Goal: Task Accomplishment & Management: Use online tool/utility

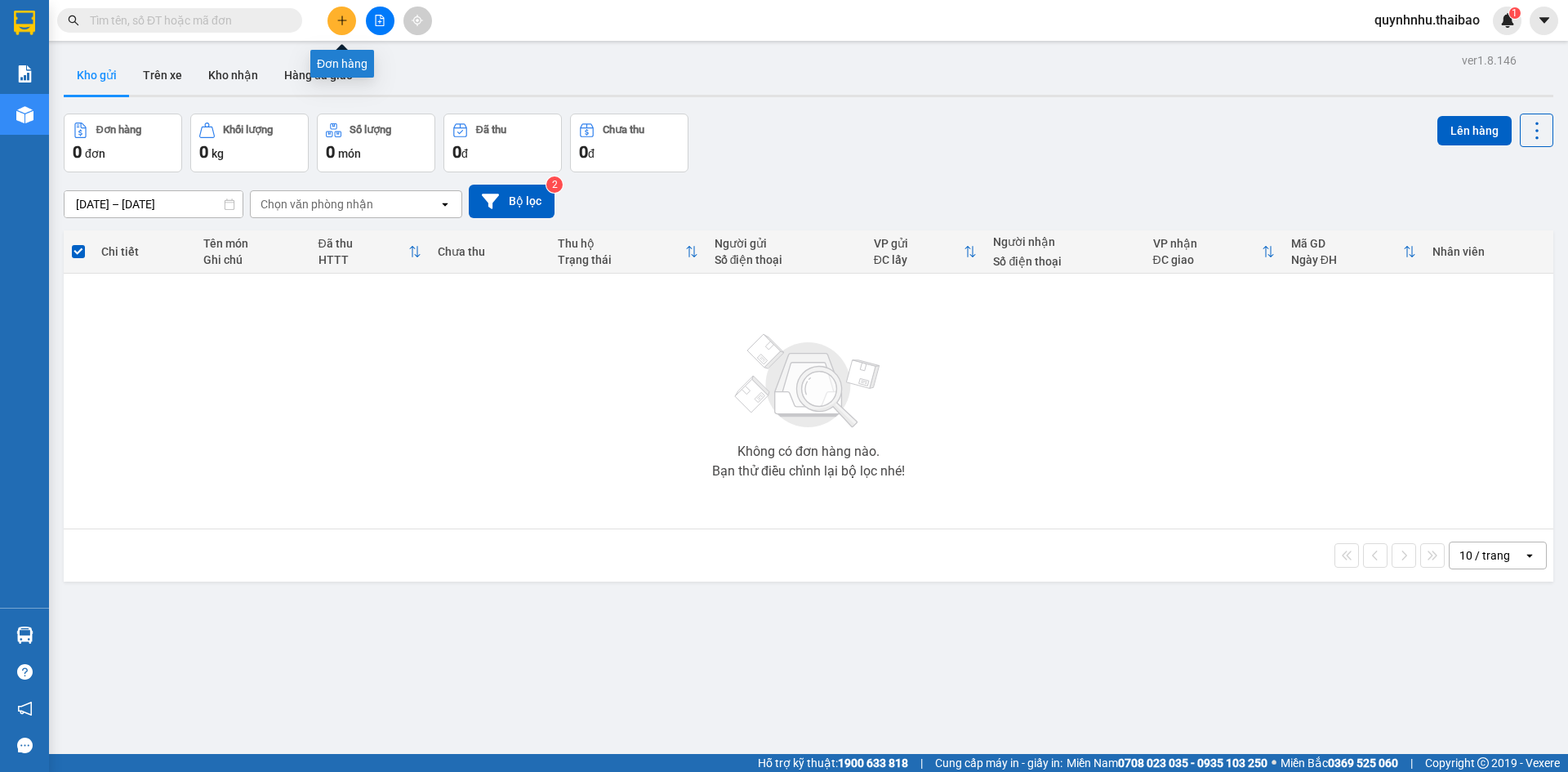
click at [340, 21] on icon "plus" at bounding box center [342, 20] width 9 height 1
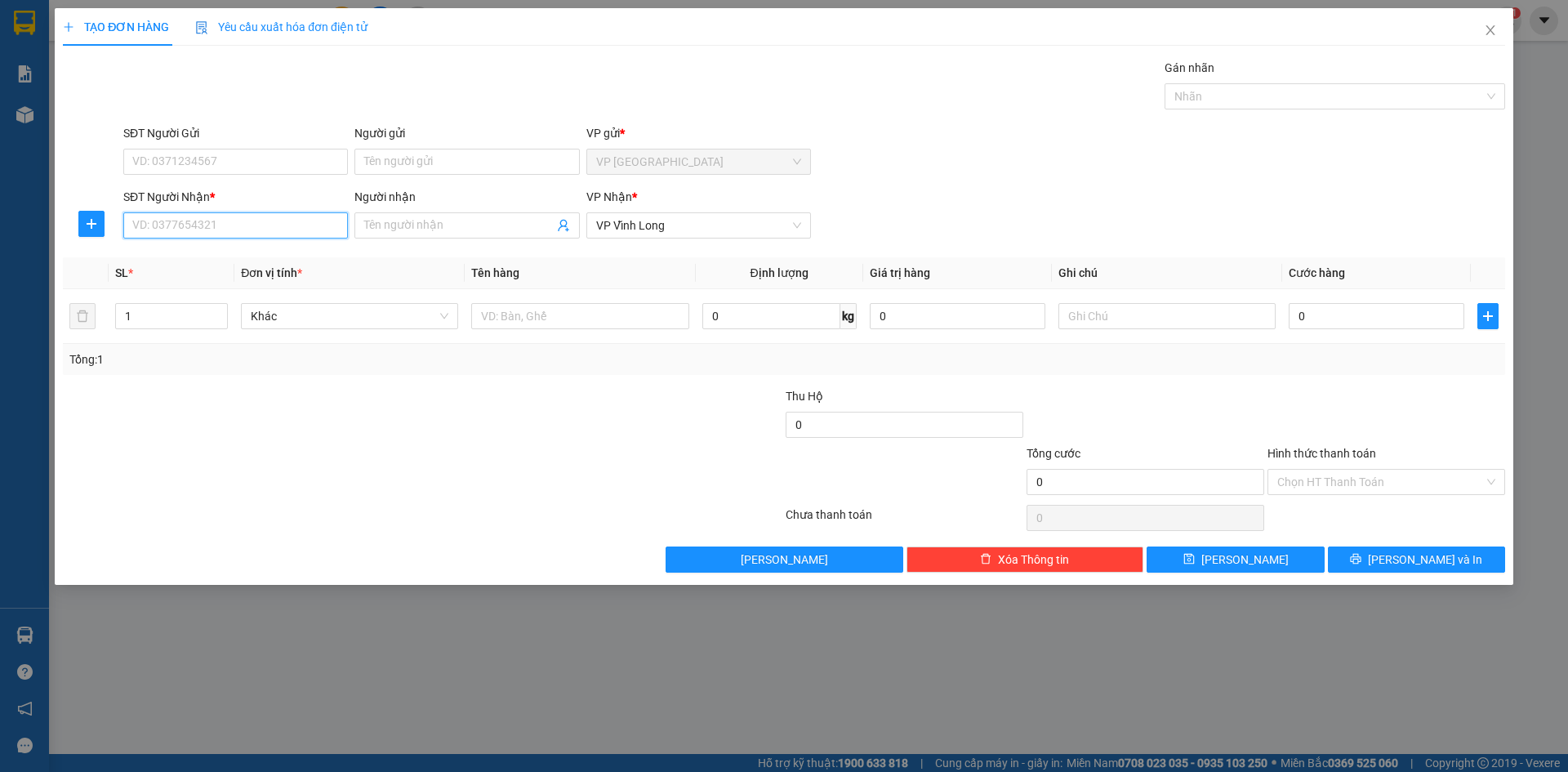
click at [213, 230] on input "SĐT Người Nhận *" at bounding box center [235, 226] width 224 height 26
type input "0934632349"
click at [259, 248] on div "0934632349 - ANH TRƯỜNG" at bounding box center [235, 258] width 224 height 26
type input "ANH TRƯỜNG"
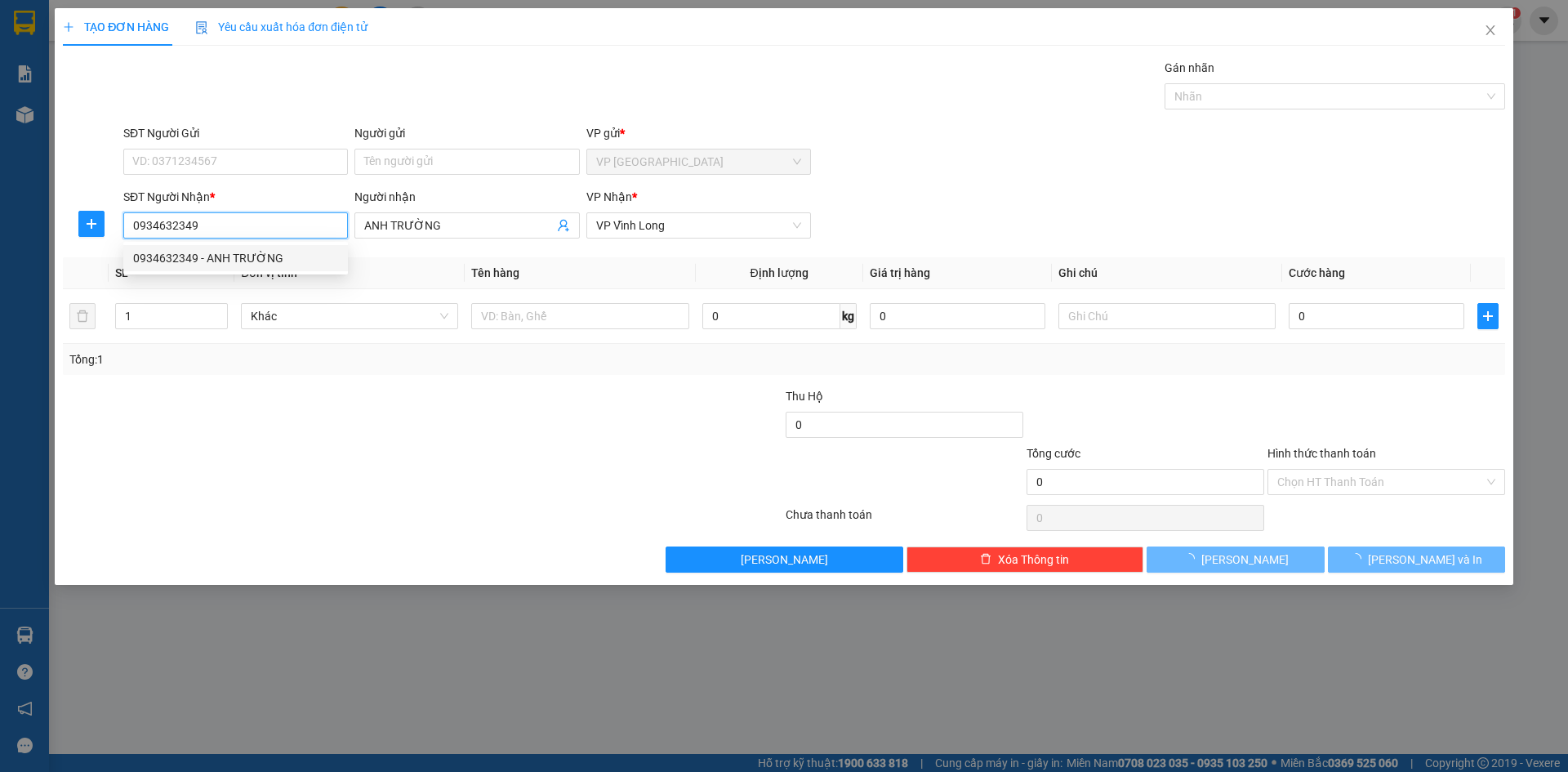
type input "20.000"
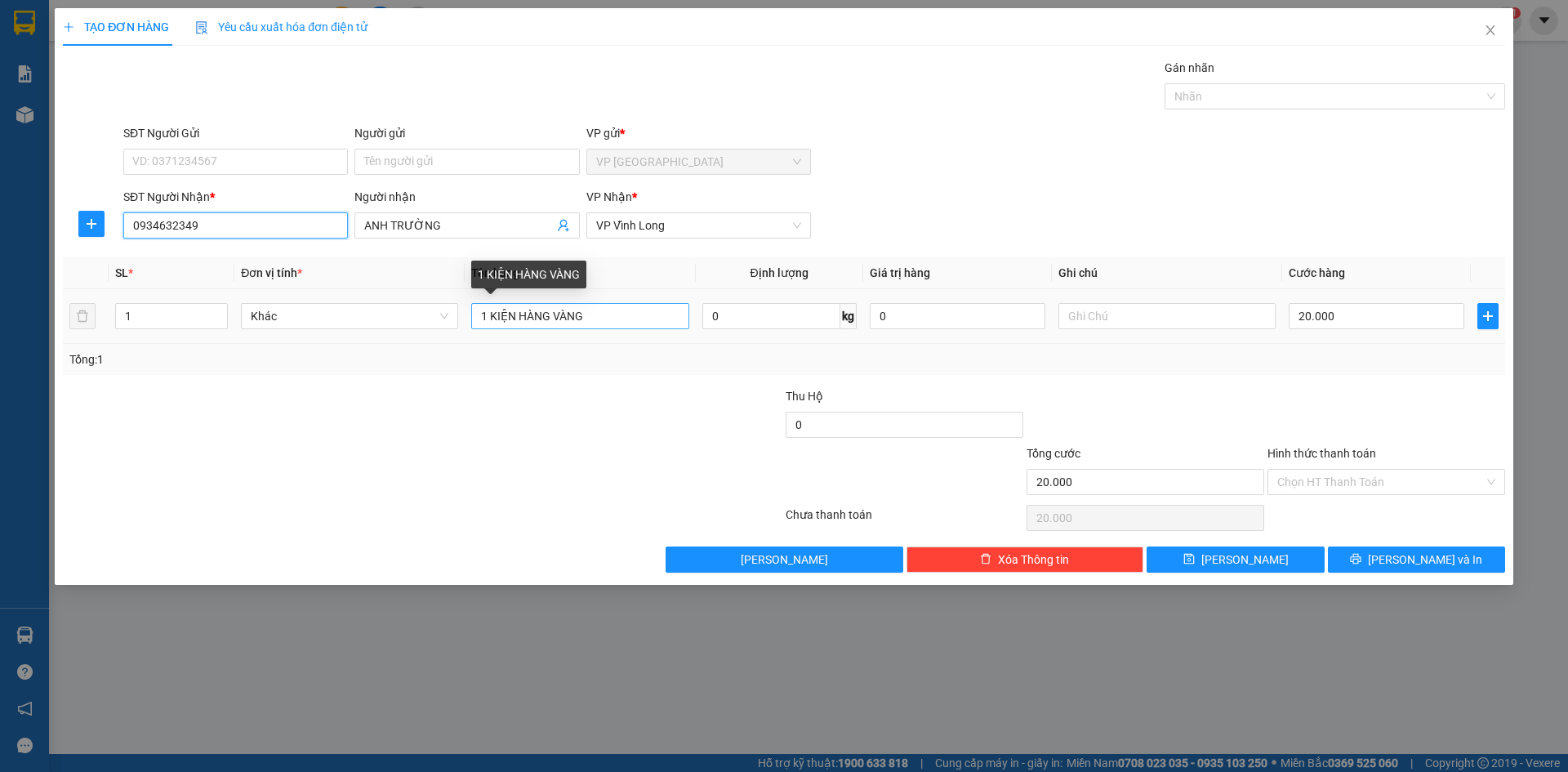
type input "0934632349"
click at [599, 324] on input "1 KIỆN HÀNG VÀNG" at bounding box center [580, 316] width 218 height 26
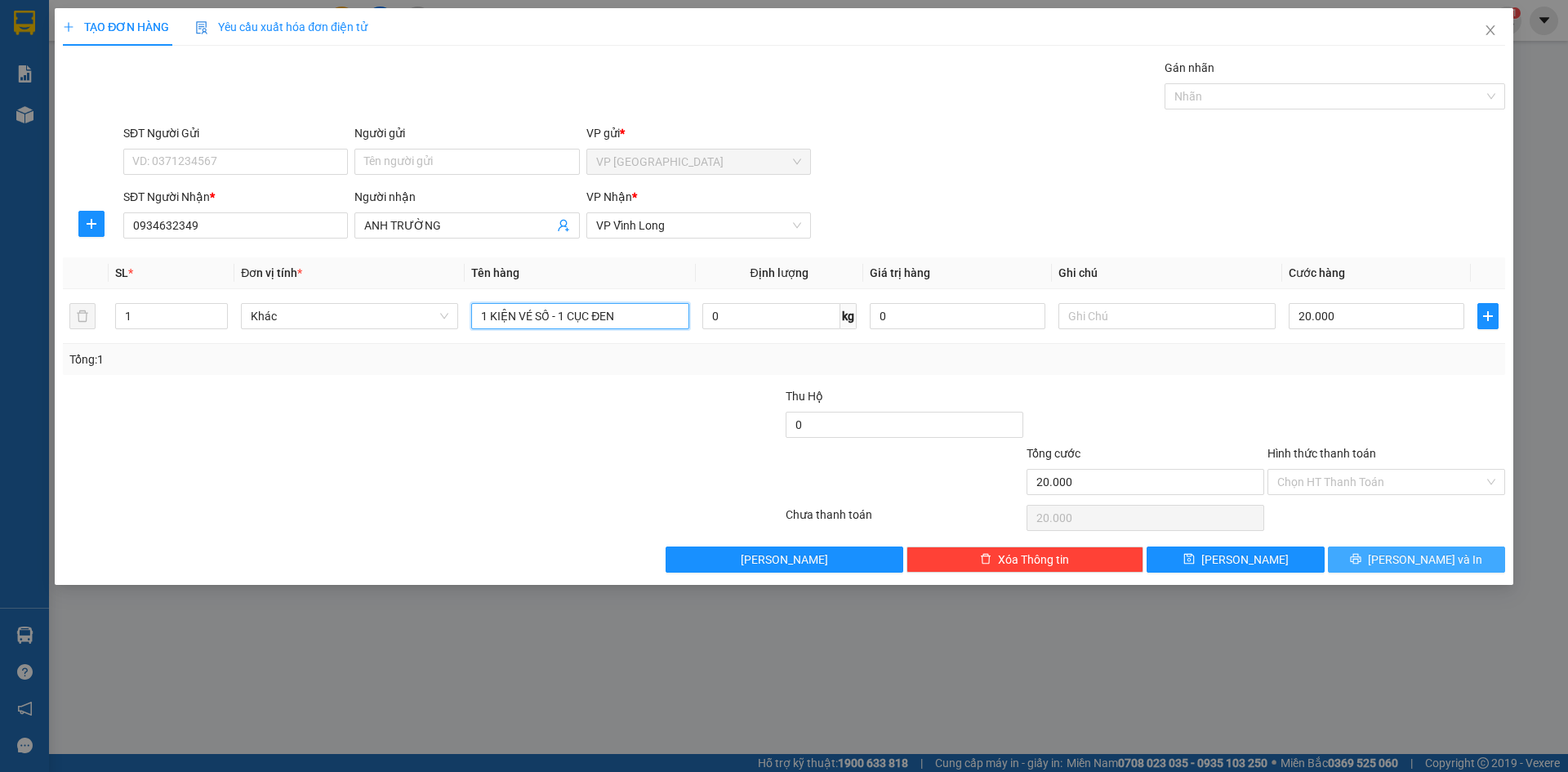
type input "1 KIỆN VÉ SỐ - 1 CỤC ĐEN"
click at [1408, 563] on span "[PERSON_NAME] và In" at bounding box center [1425, 559] width 114 height 18
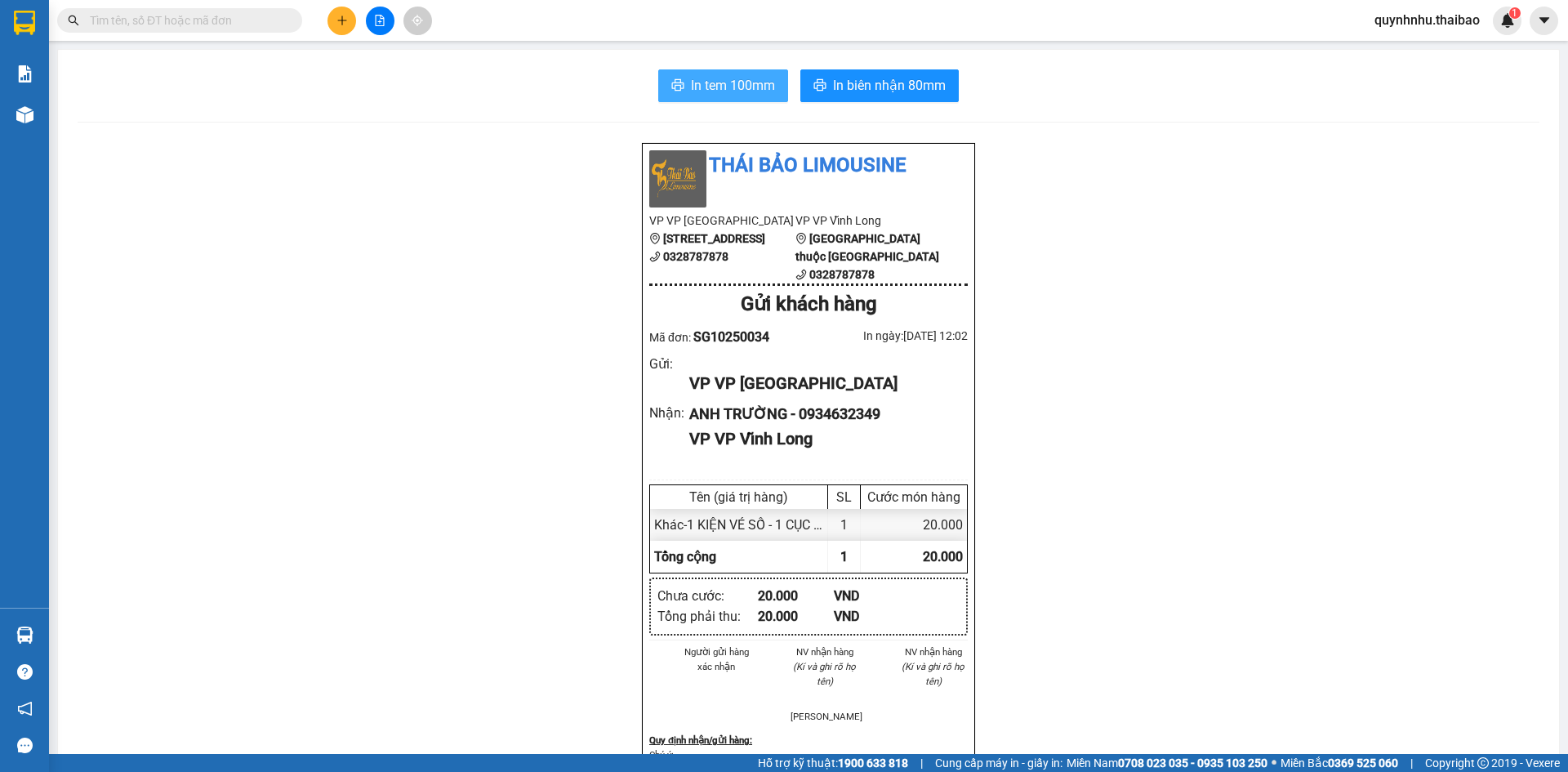
click at [762, 84] on span "In tem 100mm" at bounding box center [733, 85] width 84 height 21
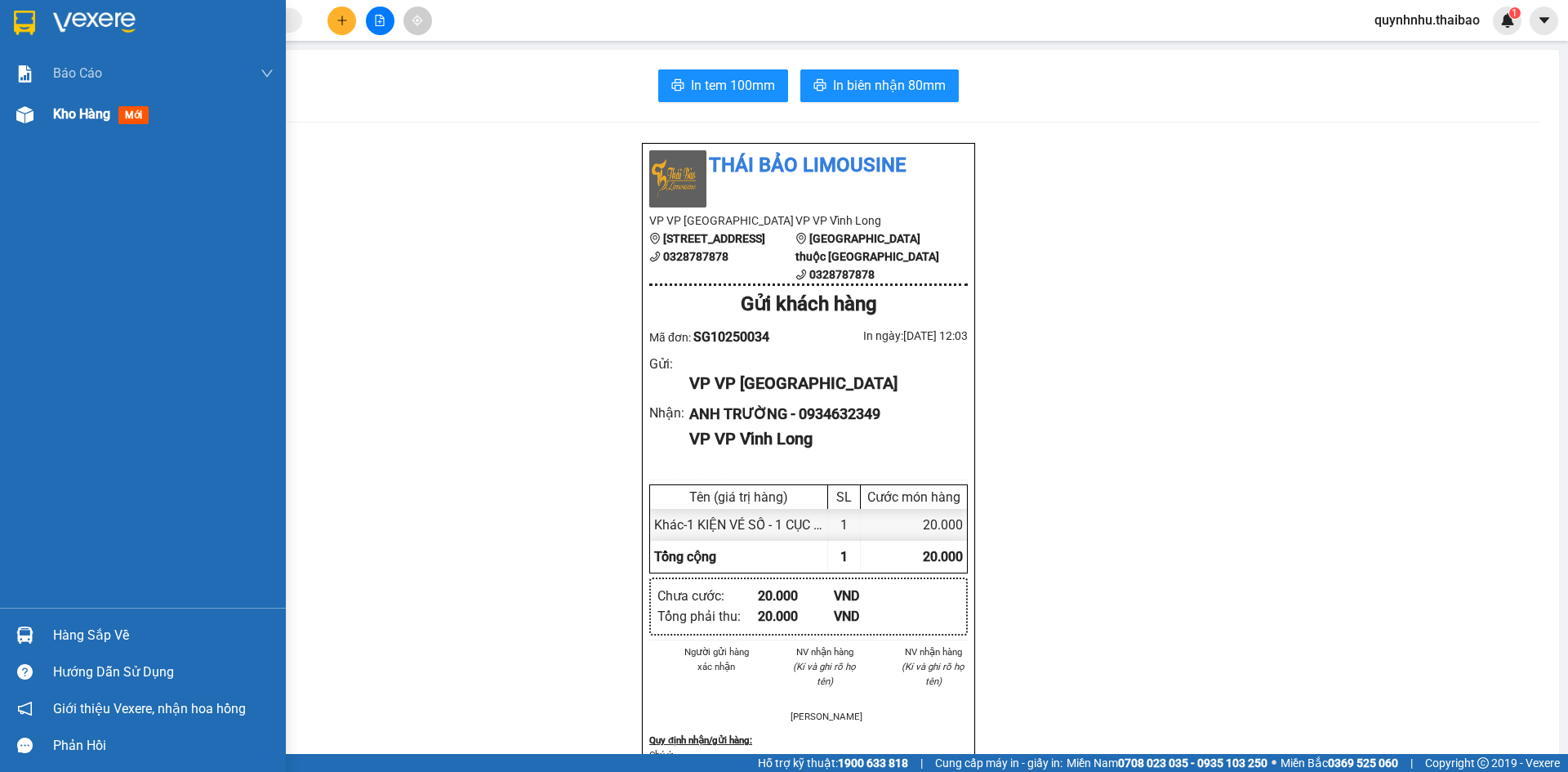
click at [65, 123] on div "Kho hàng mới" at bounding box center [103, 113] width 102 height 21
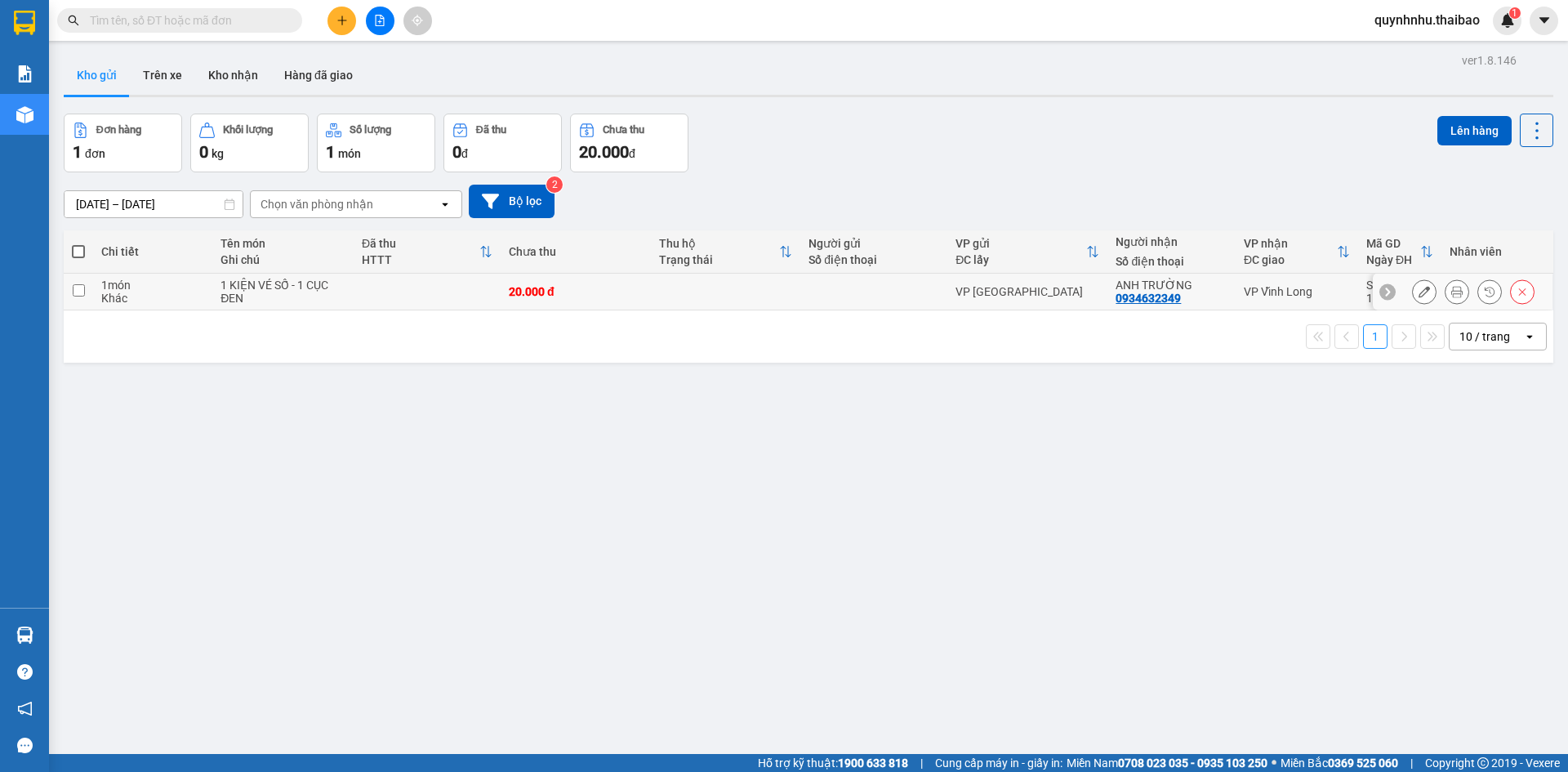
click at [83, 288] on input "checkbox" at bounding box center [79, 290] width 12 height 12
checkbox input "true"
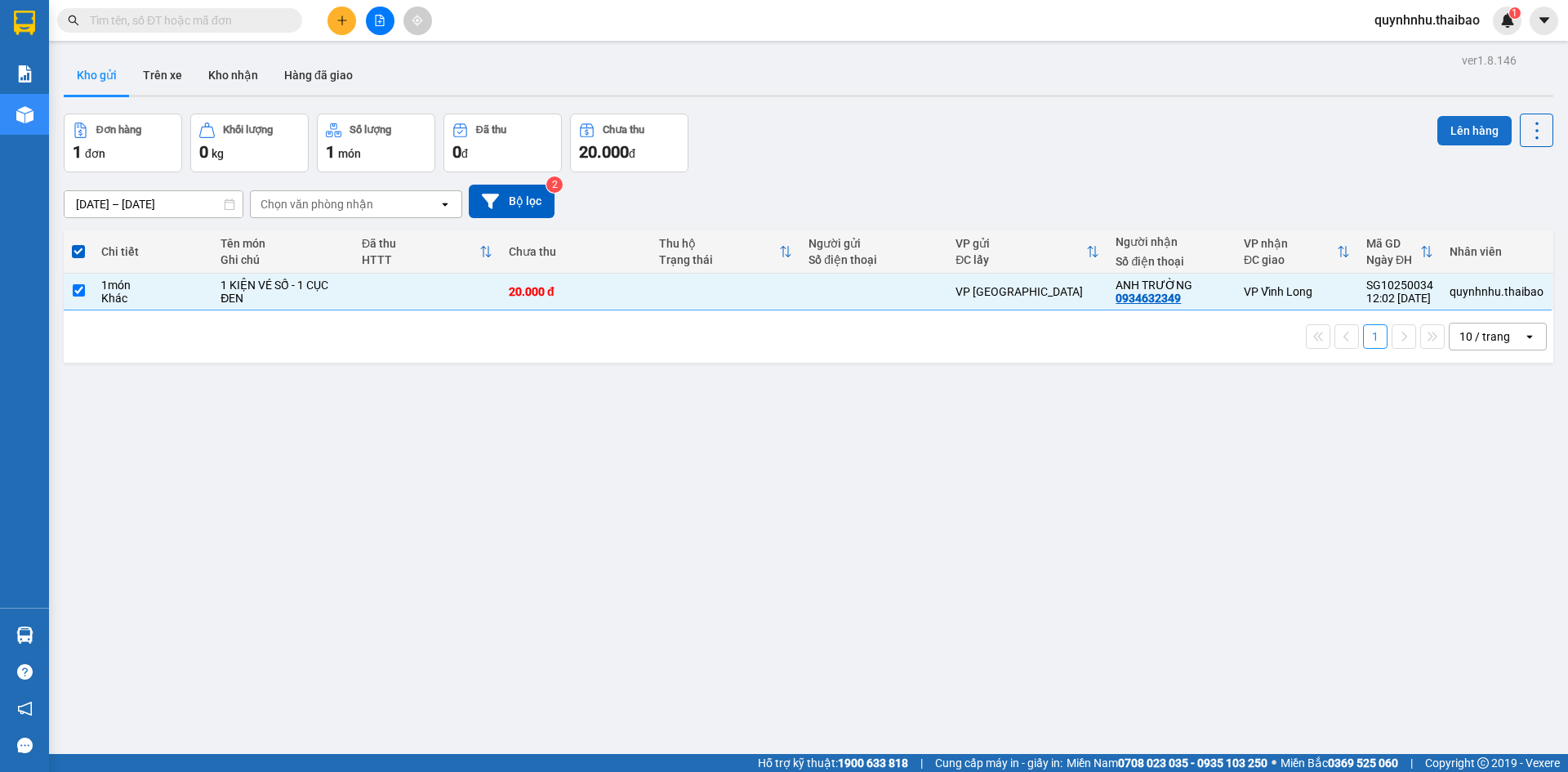
click at [1451, 135] on button "Lên hàng" at bounding box center [1474, 131] width 74 height 30
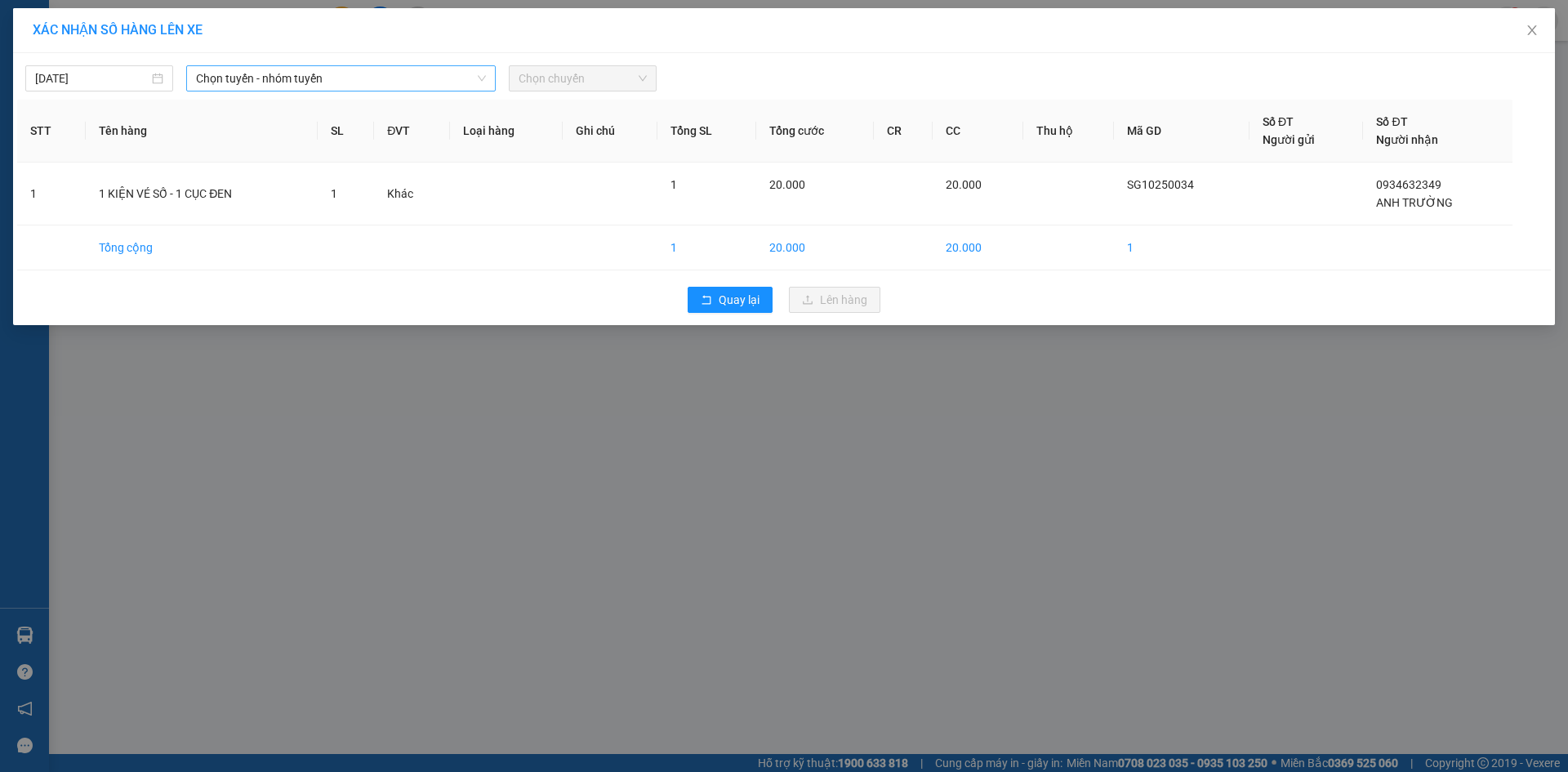
click at [433, 77] on span "Chọn tuyến - nhóm tuyến" at bounding box center [341, 79] width 290 height 25
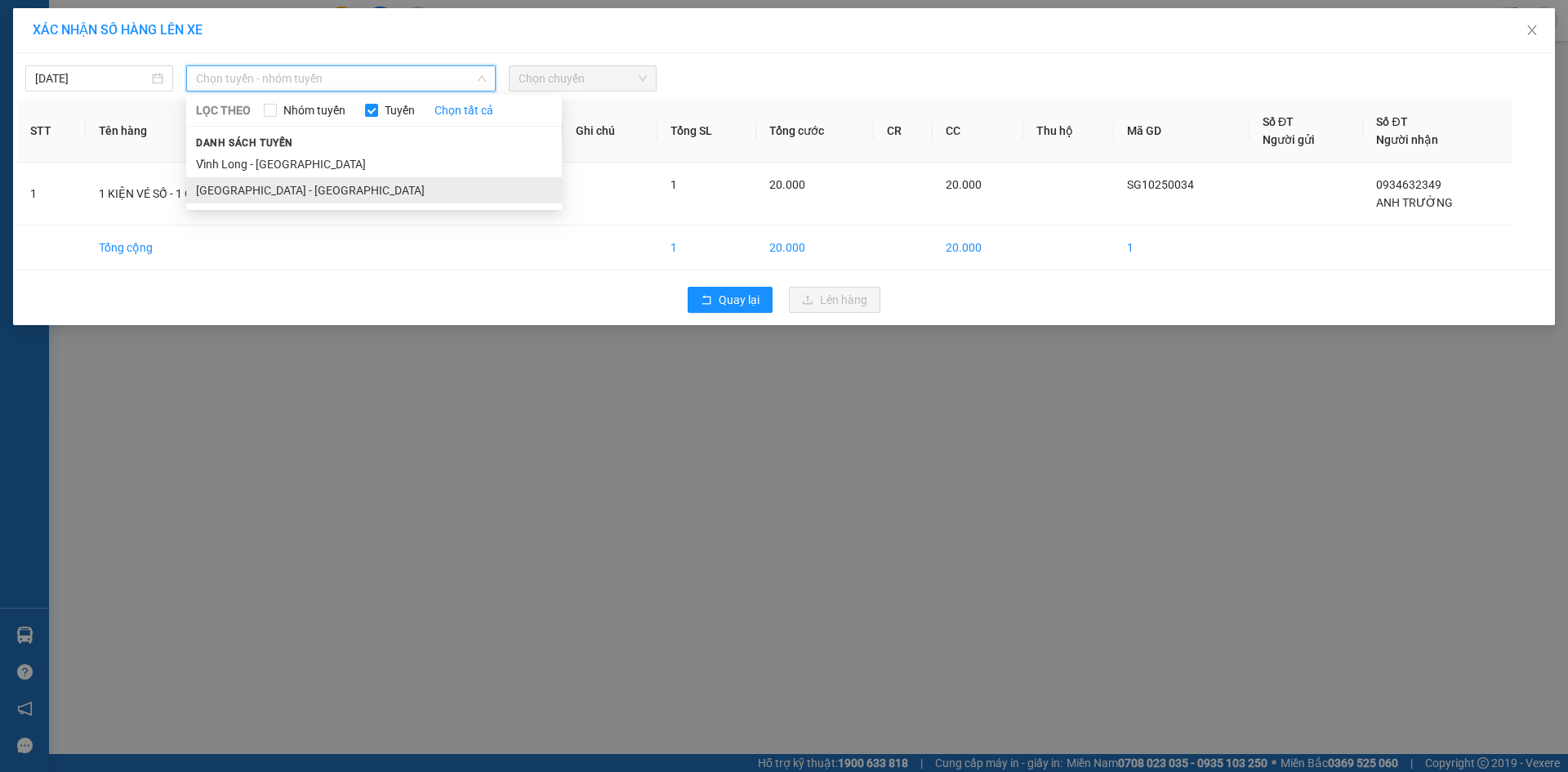
click at [395, 191] on li "[GEOGRAPHIC_DATA] - [GEOGRAPHIC_DATA]" at bounding box center [374, 190] width 376 height 26
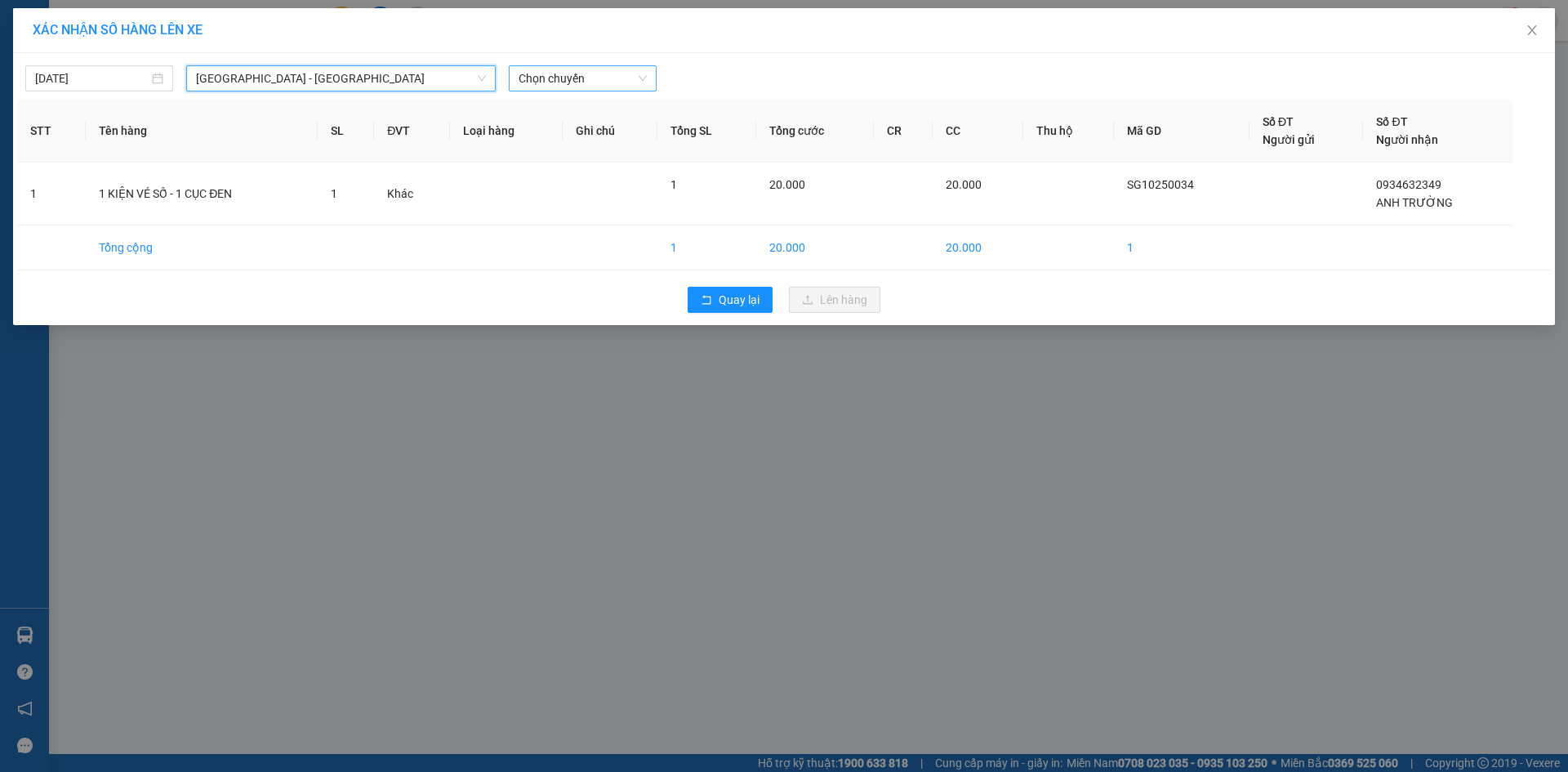
click at [546, 86] on span "Chọn chuyến" at bounding box center [583, 79] width 128 height 25
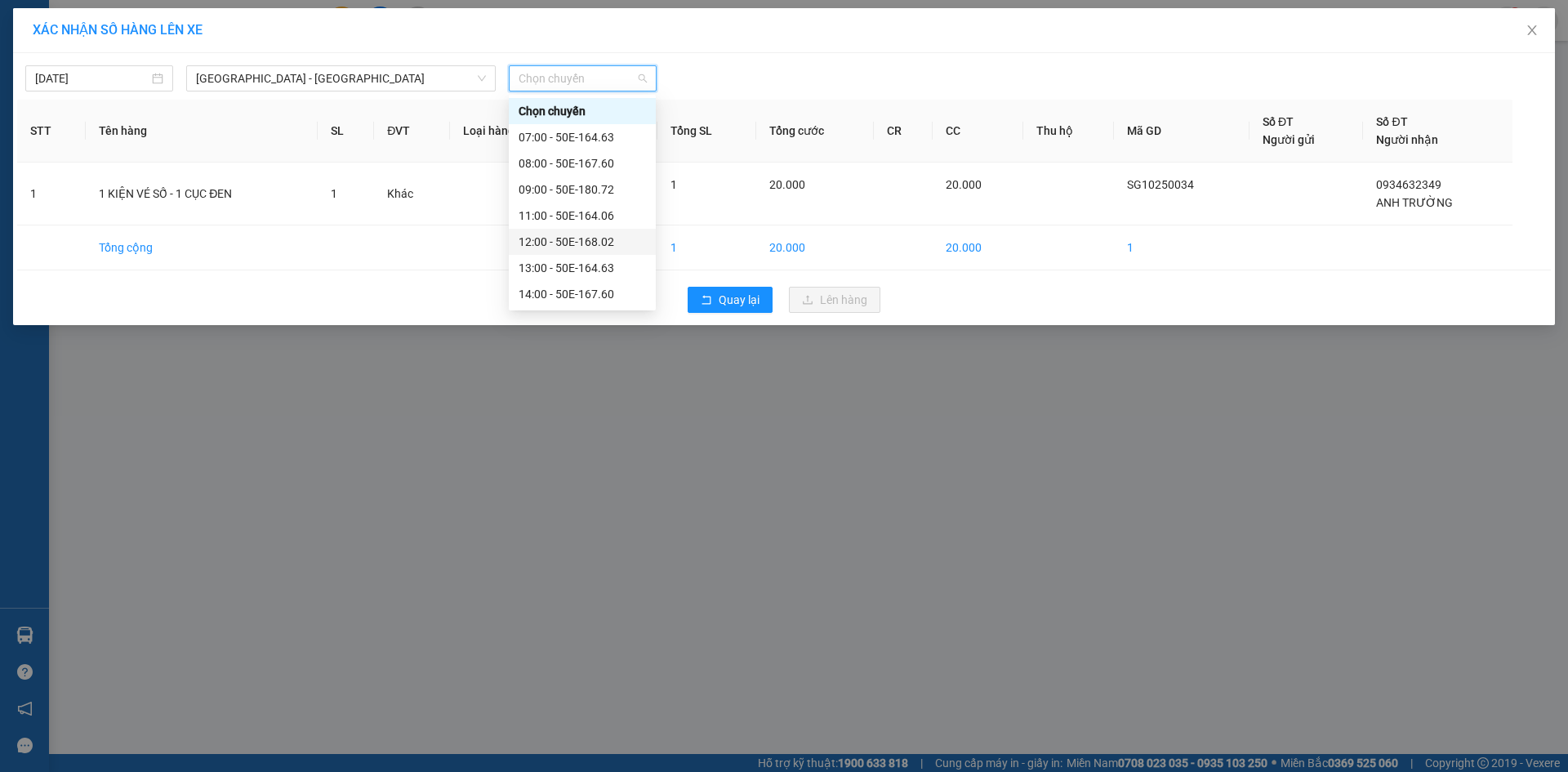
click at [590, 232] on div "12:00 - 50E-168.02" at bounding box center [583, 242] width 147 height 26
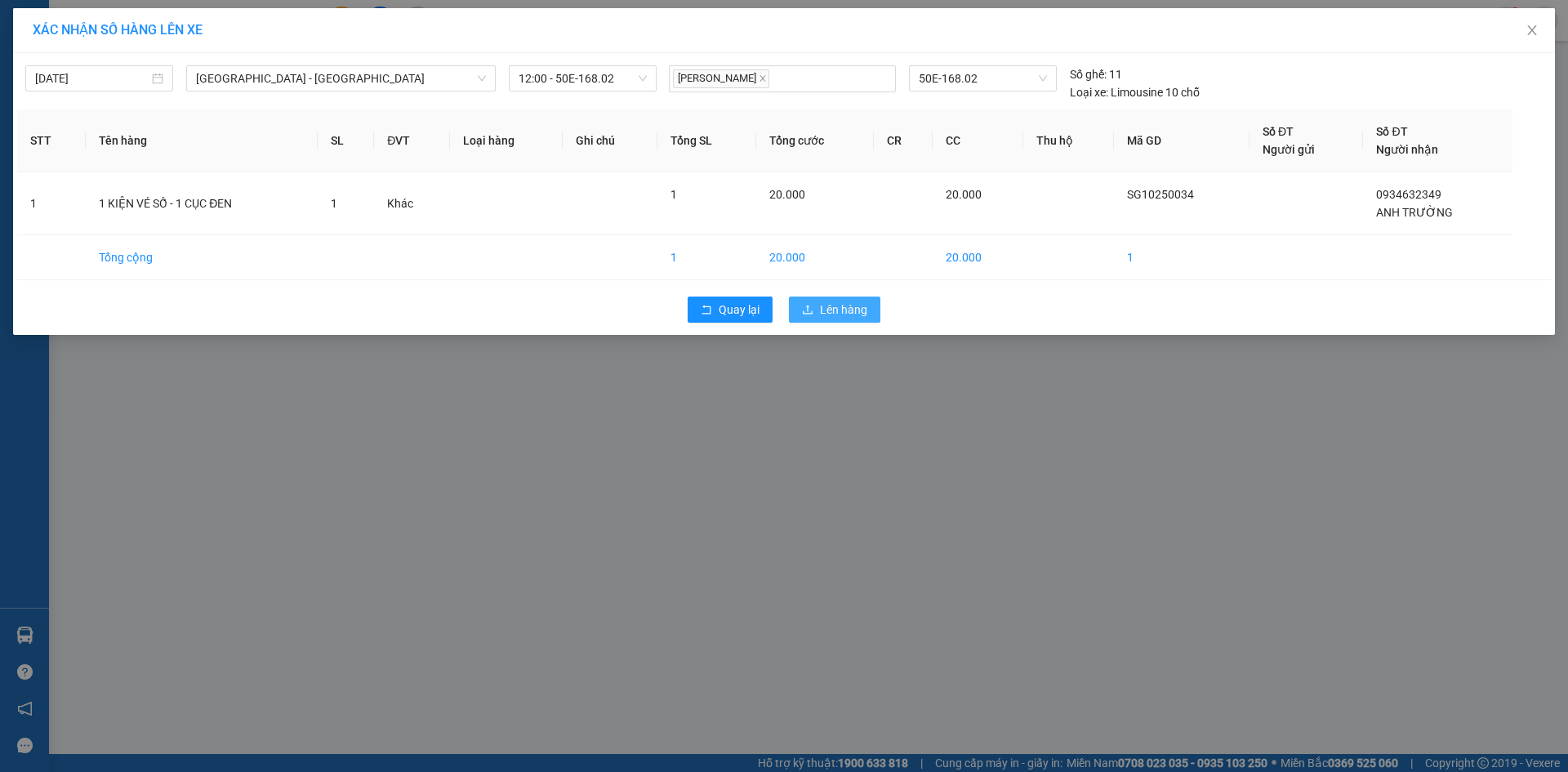
click at [843, 309] on span "Lên hàng" at bounding box center [843, 309] width 47 height 18
